Goal: Task Accomplishment & Management: Use online tool/utility

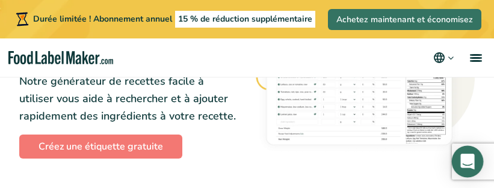
scroll to position [632, 0]
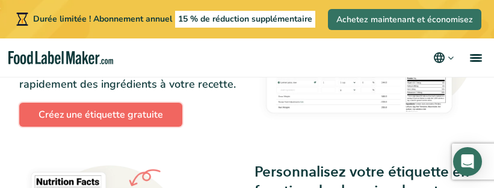
click at [124, 120] on link "Créez une étiquette gratuite" at bounding box center [100, 115] width 163 height 24
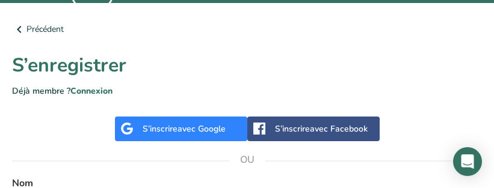
scroll to position [349, 0]
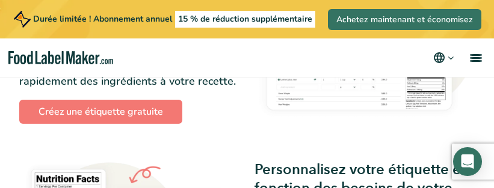
scroll to position [620, 0]
